Goal: Task Accomplishment & Management: Manage account settings

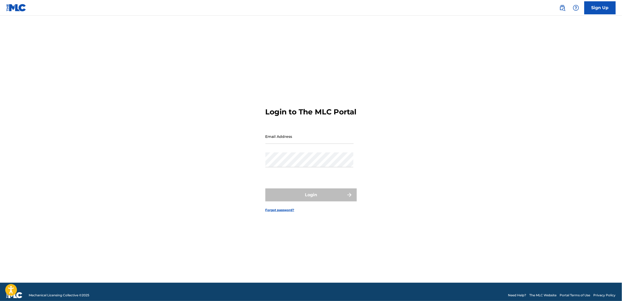
type input "[EMAIL_ADDRESS][DOMAIN_NAME]"
click at [297, 190] on form "Login to The MLC Portal Email Address [EMAIL_ADDRESS][DOMAIN_NAME] Password Log…" at bounding box center [310, 156] width 91 height 254
click at [302, 200] on button "Login" at bounding box center [310, 195] width 91 height 13
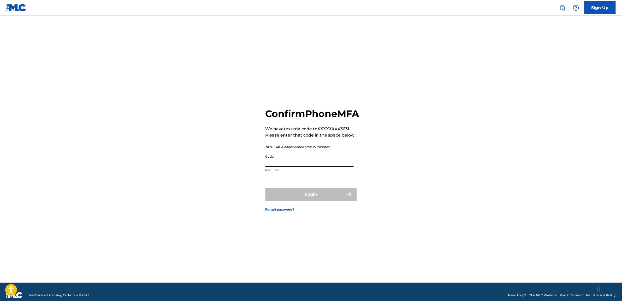
click at [292, 162] on input "Code" at bounding box center [309, 159] width 88 height 15
type input "951234"
click at [333, 201] on button "Login" at bounding box center [310, 194] width 91 height 13
